Goal: Information Seeking & Learning: Learn about a topic

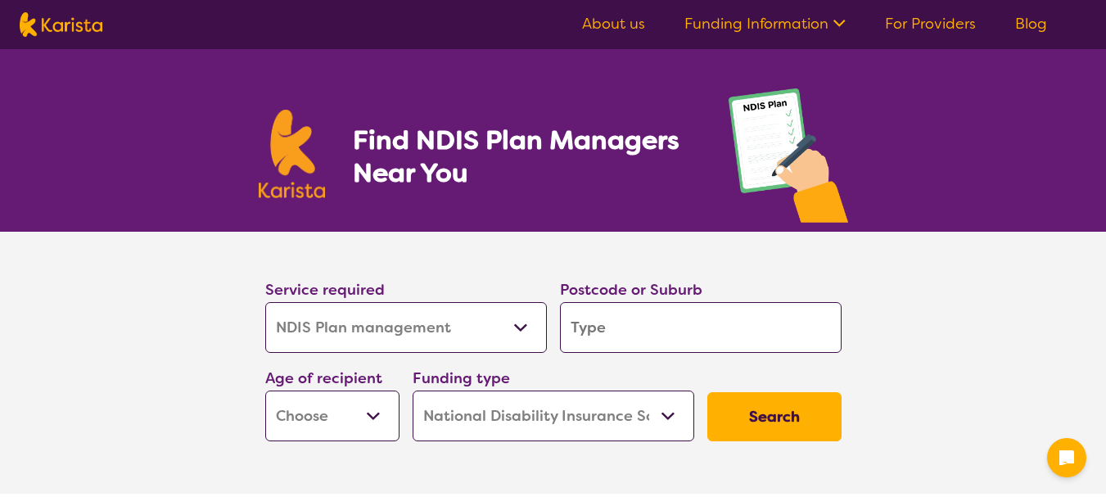
select select "NDIS Plan management"
select select "NDIS"
select select "NDIS Plan management"
select select "NDIS"
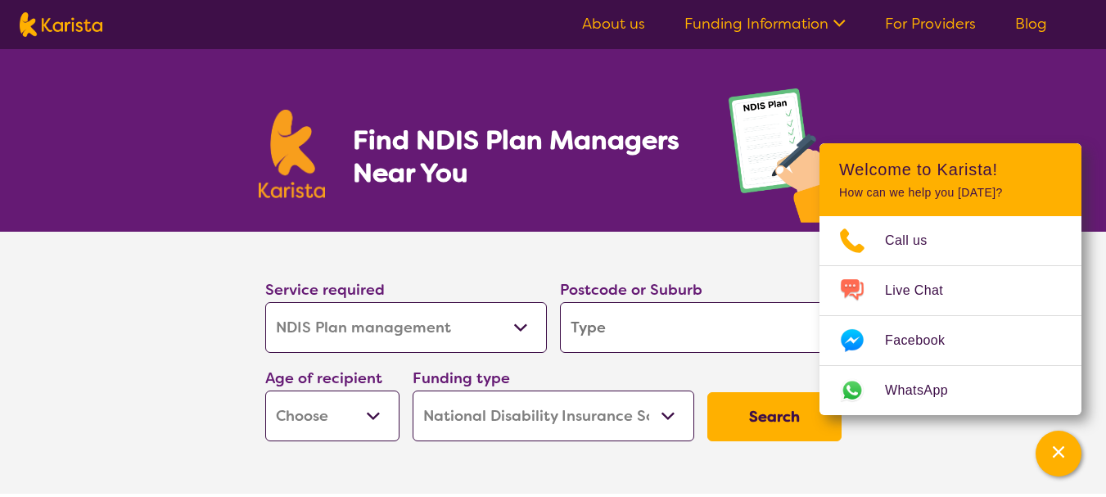
click at [568, 327] on input "search" at bounding box center [701, 327] width 282 height 51
type input "3754"
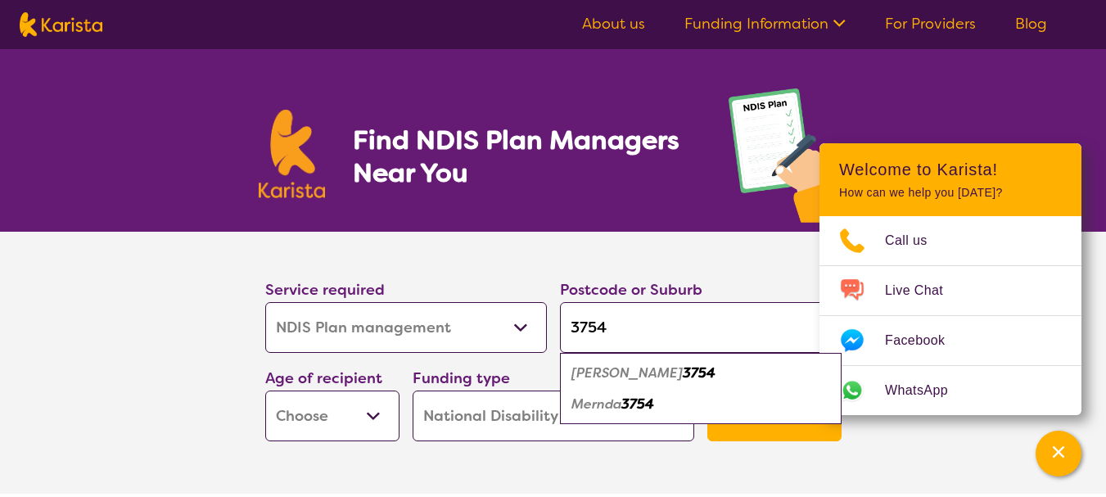
click at [369, 418] on select "Early Childhood - 0 to 9 Child - 10 to 11 Adolescent - 12 to 17 Adult - 18 to 6…" at bounding box center [332, 416] width 134 height 51
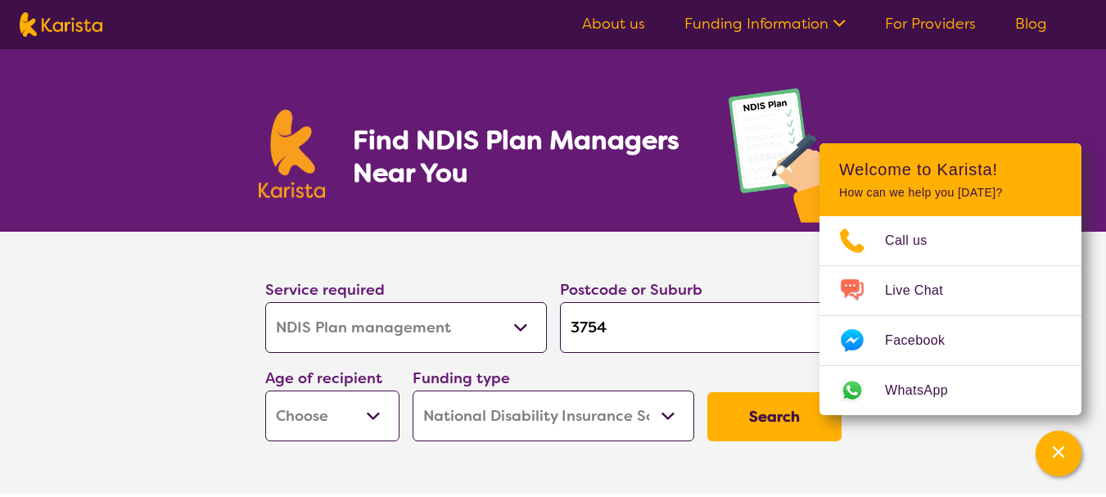
select select "AD"
click at [265, 391] on select "Early Childhood - 0 to 9 Child - 10 to 11 Adolescent - 12 to 17 Adult - 18 to 6…" at bounding box center [332, 416] width 134 height 51
select select "AD"
click at [667, 418] on select "Home Care Package (HCP) National Disability Insurance Scheme (NDIS) I don't know" at bounding box center [554, 416] width 282 height 51
click at [764, 422] on button "Search" at bounding box center [775, 416] width 134 height 49
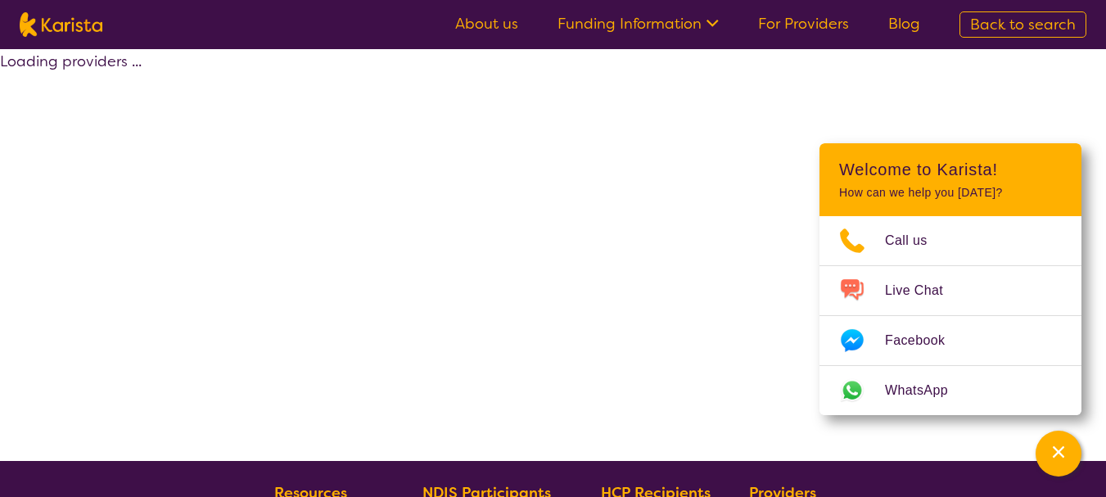
select select "by_score"
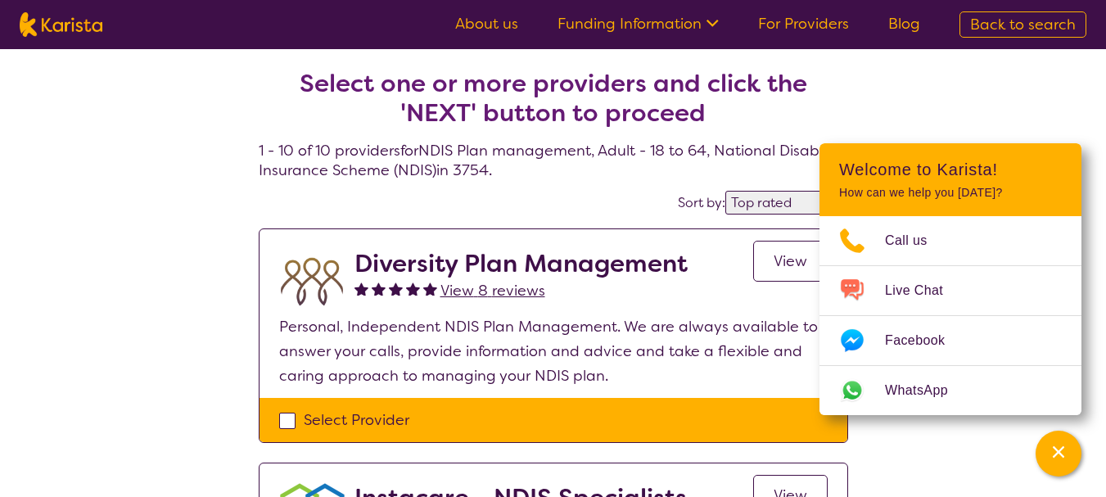
scroll to position [47, 0]
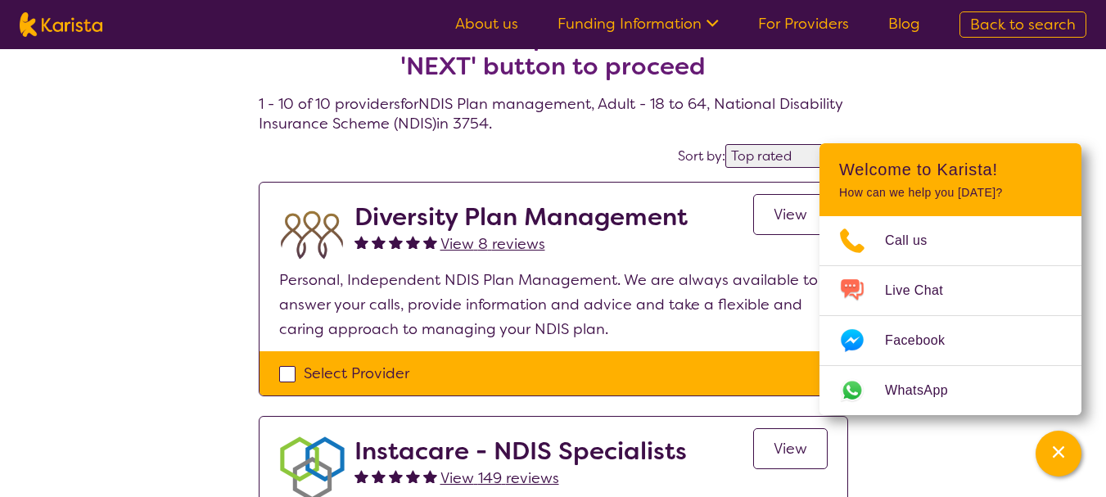
click at [786, 208] on span "View" at bounding box center [791, 215] width 34 height 20
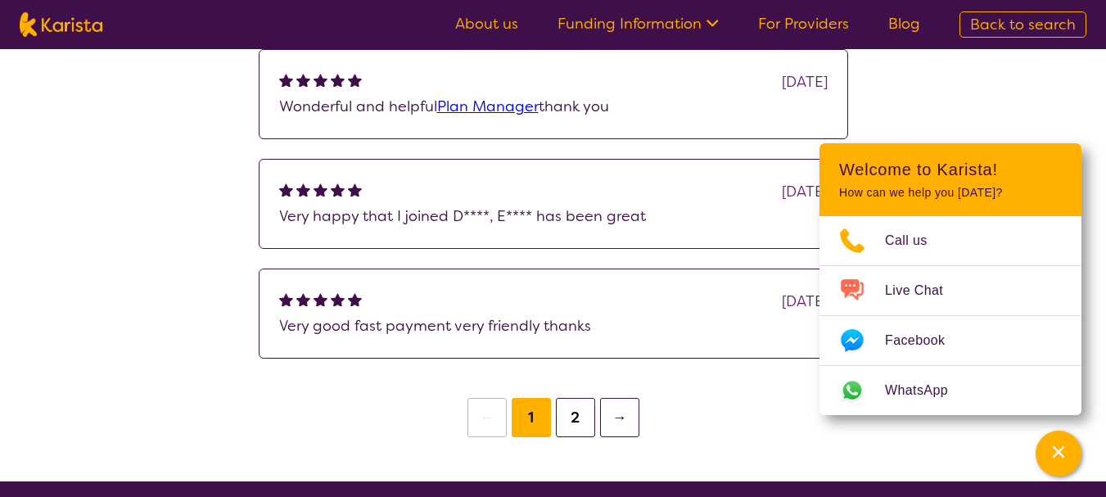
scroll to position [1389, 0]
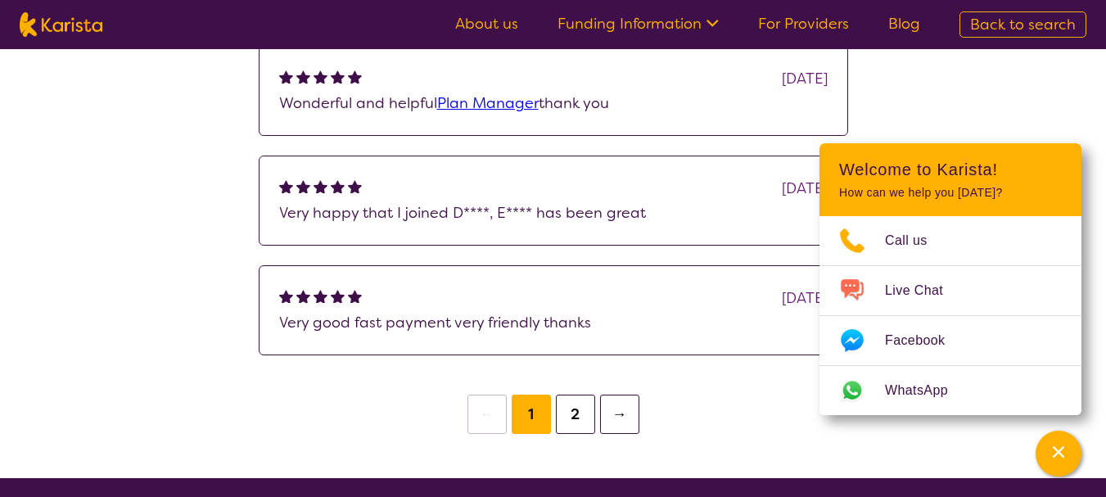
click at [571, 434] on button "2" at bounding box center [575, 414] width 39 height 39
